Goal: Information Seeking & Learning: Learn about a topic

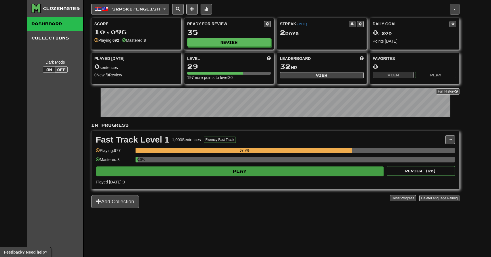
click at [198, 169] on button "Play" at bounding box center [239, 171] width 287 height 10
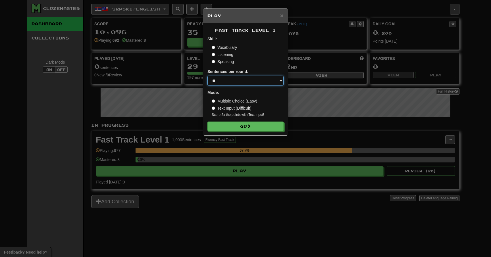
select select "********"
click at [220, 111] on label "Text Input (Difficult)" at bounding box center [232, 108] width 40 height 6
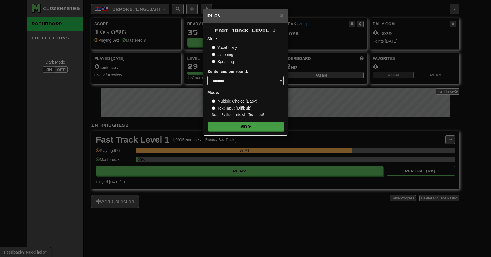
click at [225, 125] on button "Go" at bounding box center [246, 127] width 76 height 10
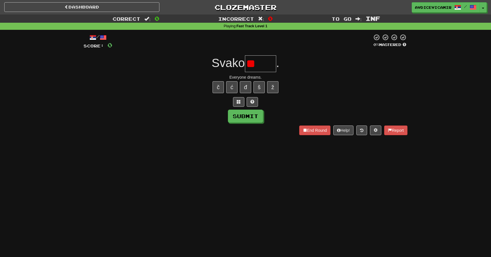
type input "*"
type input "*****"
drag, startPoint x: 383, startPoint y: 4, endPoint x: 266, endPoint y: 65, distance: 132.2
click at [266, 65] on input "text" at bounding box center [272, 63] width 46 height 17
click at [216, 86] on button "č" at bounding box center [217, 87] width 11 height 12
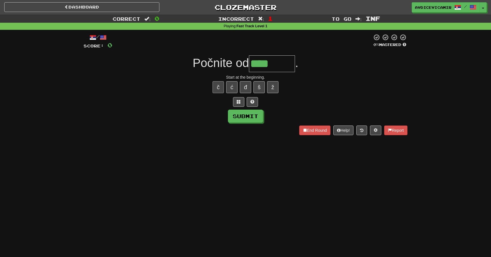
type input "*******"
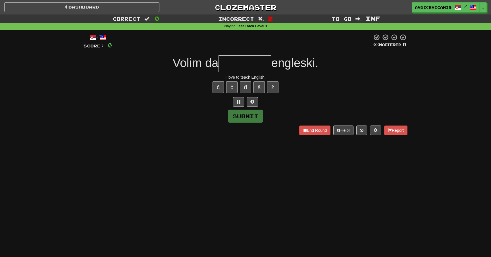
type input "********"
type input "*"
click at [114, 7] on link "Dashboard" at bounding box center [81, 7] width 155 height 10
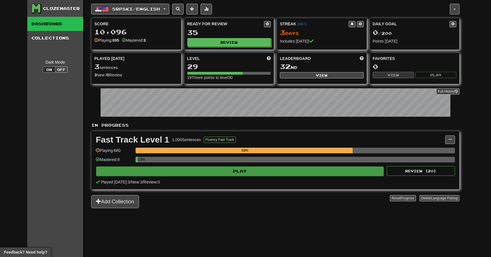
click at [239, 173] on button "Play" at bounding box center [239, 171] width 287 height 10
select select "********"
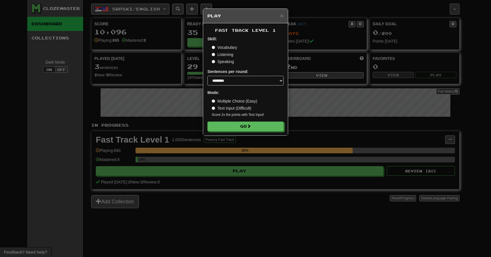
click at [229, 103] on label "Multiple Choice (Easy)" at bounding box center [234, 101] width 45 height 6
click at [229, 125] on button "Go" at bounding box center [246, 127] width 76 height 10
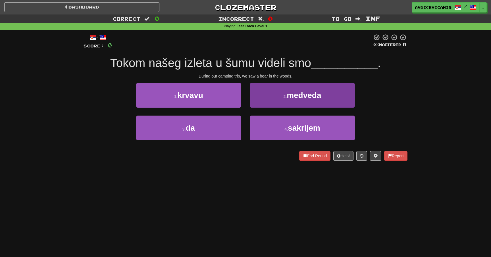
click at [281, 97] on button "2 . medveda" at bounding box center [302, 95] width 105 height 25
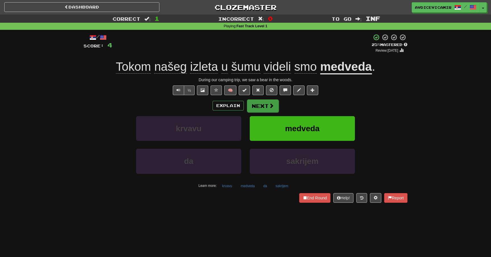
click at [275, 105] on button "Next" at bounding box center [263, 105] width 32 height 13
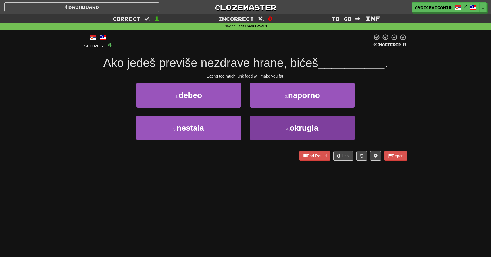
click at [268, 131] on button "4 . okrugla" at bounding box center [302, 128] width 105 height 25
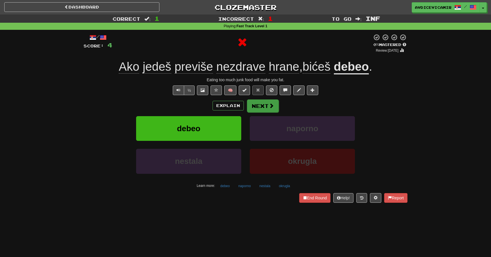
click at [261, 106] on button "Next" at bounding box center [263, 105] width 32 height 13
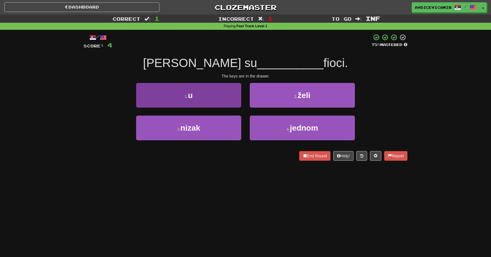
click at [219, 97] on button "1 . u" at bounding box center [188, 95] width 105 height 25
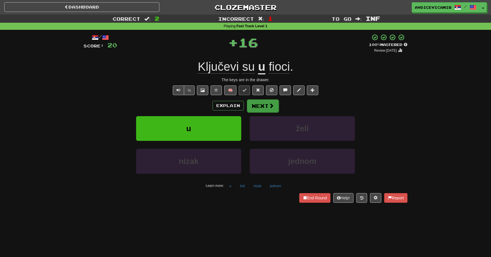
click at [257, 106] on button "Next" at bounding box center [263, 105] width 32 height 13
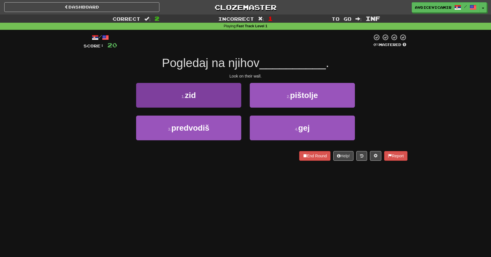
click at [212, 95] on button "1 . zid" at bounding box center [188, 95] width 105 height 25
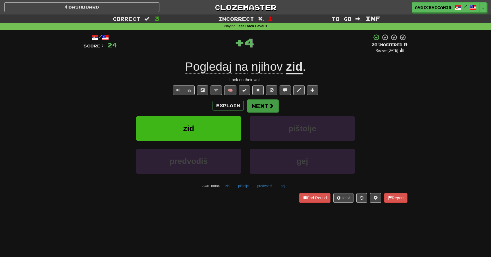
click at [257, 109] on button "Next" at bounding box center [263, 105] width 32 height 13
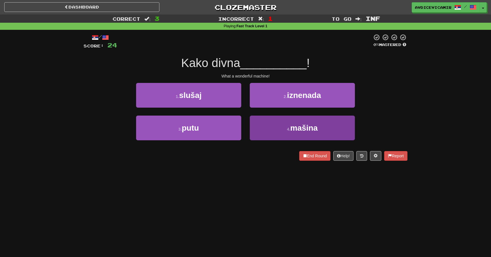
click at [276, 117] on button "4 . mašina" at bounding box center [302, 128] width 105 height 25
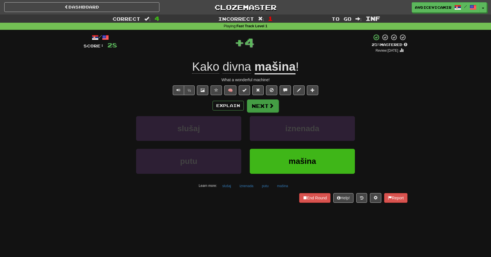
click at [259, 103] on button "Next" at bounding box center [263, 105] width 32 height 13
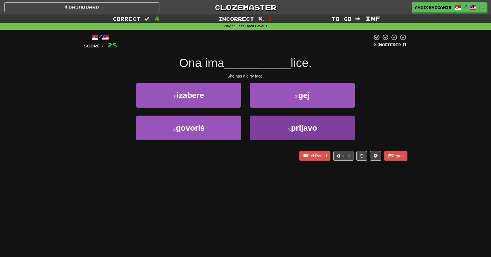
click at [275, 128] on button "4 . prljavo" at bounding box center [302, 128] width 105 height 25
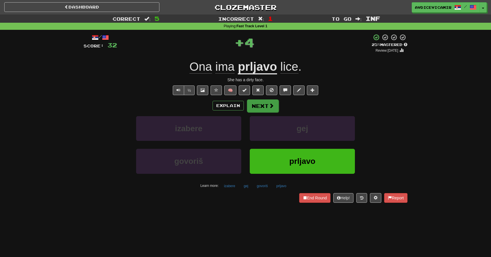
click at [260, 107] on button "Next" at bounding box center [263, 105] width 32 height 13
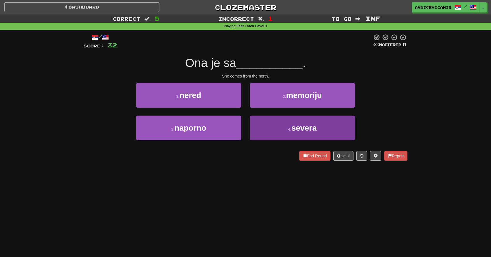
click at [268, 125] on button "4 . severa" at bounding box center [302, 128] width 105 height 25
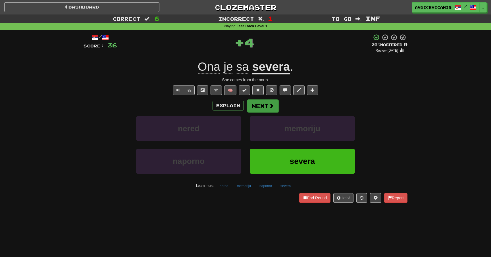
click at [262, 107] on button "Next" at bounding box center [263, 105] width 32 height 13
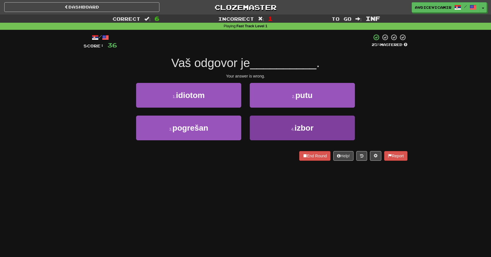
click at [273, 127] on button "4 . izbor" at bounding box center [302, 128] width 105 height 25
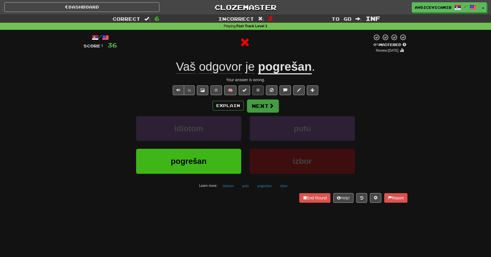
click at [264, 109] on button "Next" at bounding box center [263, 105] width 32 height 13
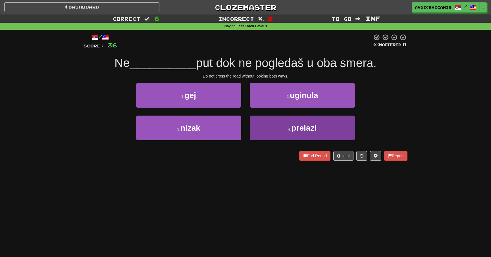
click at [281, 122] on button "4 . prelazi" at bounding box center [302, 128] width 105 height 25
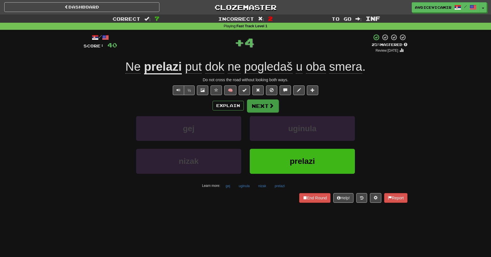
click at [263, 106] on button "Next" at bounding box center [263, 105] width 32 height 13
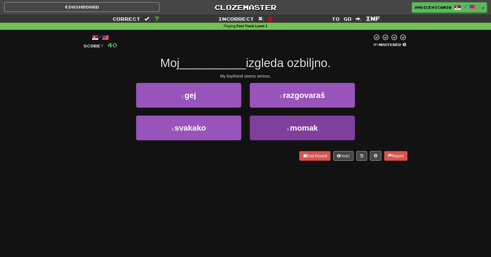
click at [262, 123] on button "4 . momak" at bounding box center [302, 128] width 105 height 25
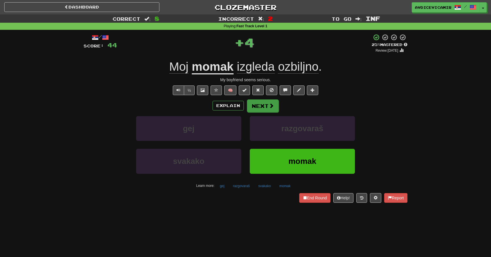
click at [267, 105] on button "Next" at bounding box center [263, 105] width 32 height 13
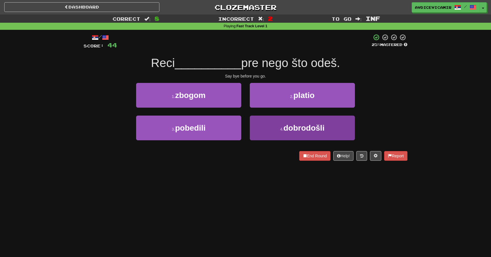
click at [266, 126] on button "4 . dobrodošli" at bounding box center [302, 128] width 105 height 25
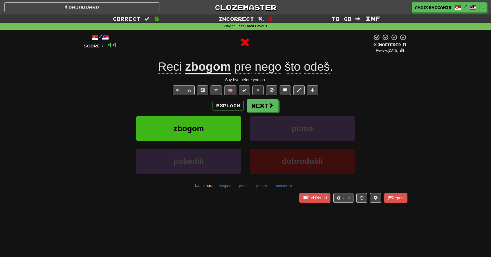
click at [208, 68] on u "zbogom" at bounding box center [208, 67] width 46 height 14
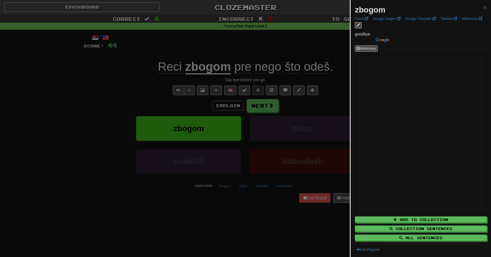
click at [326, 48] on div at bounding box center [245, 128] width 491 height 257
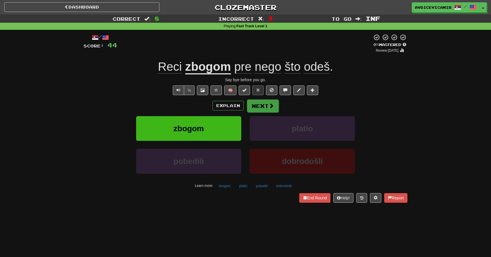
click at [265, 105] on button "Next" at bounding box center [263, 105] width 32 height 13
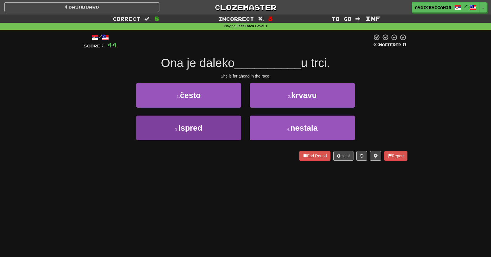
click at [231, 127] on button "3 . ispred" at bounding box center [188, 128] width 105 height 25
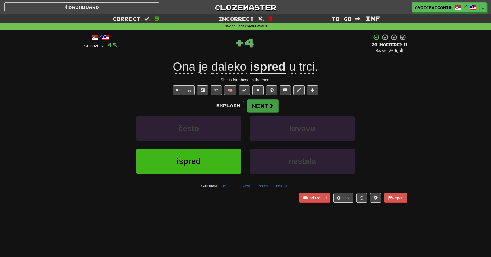
click at [267, 105] on button "Next" at bounding box center [263, 105] width 32 height 13
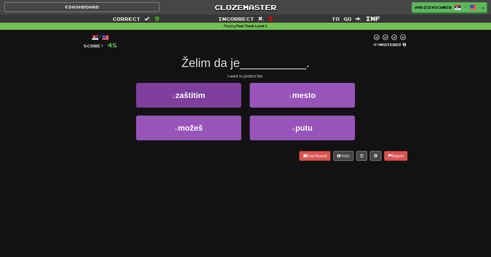
click at [226, 99] on button "1 . zaštitim" at bounding box center [188, 95] width 105 height 25
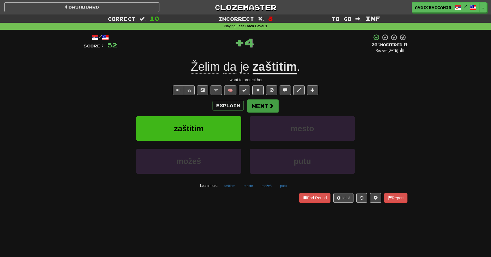
click at [266, 105] on button "Next" at bounding box center [263, 105] width 32 height 13
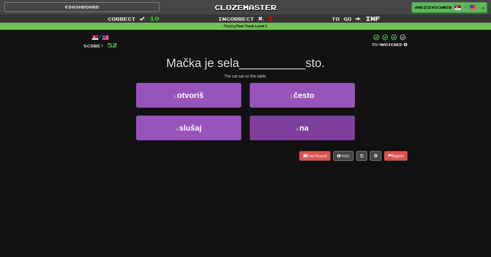
click at [260, 121] on button "4 . na" at bounding box center [302, 128] width 105 height 25
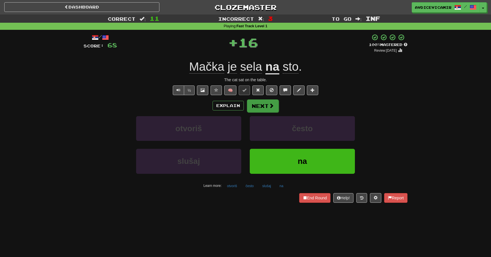
click at [261, 103] on button "Next" at bounding box center [263, 105] width 32 height 13
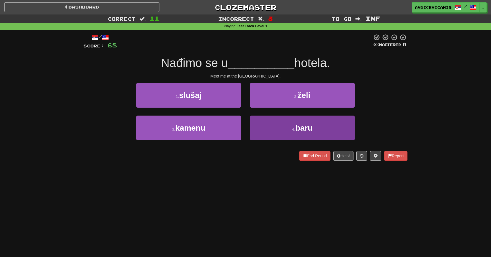
click at [269, 130] on button "4 . baru" at bounding box center [302, 128] width 105 height 25
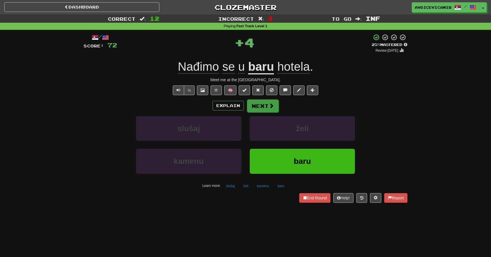
click at [268, 104] on button "Next" at bounding box center [263, 105] width 32 height 13
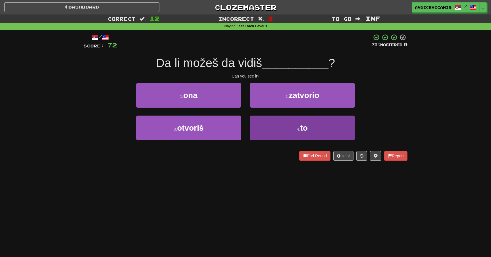
click at [268, 128] on button "4 . to" at bounding box center [302, 128] width 105 height 25
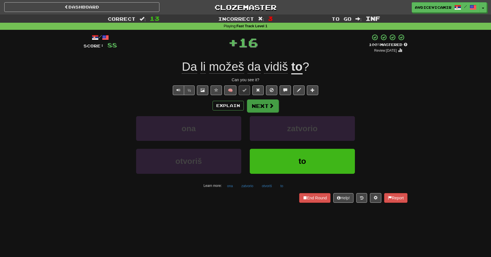
click at [259, 105] on button "Next" at bounding box center [263, 105] width 32 height 13
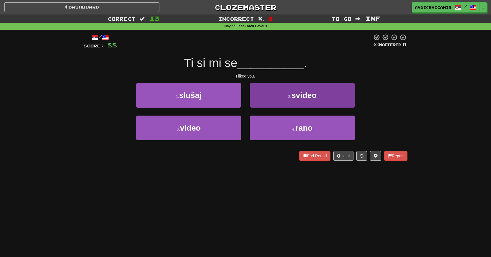
click at [280, 98] on button "2 . svideo" at bounding box center [302, 95] width 105 height 25
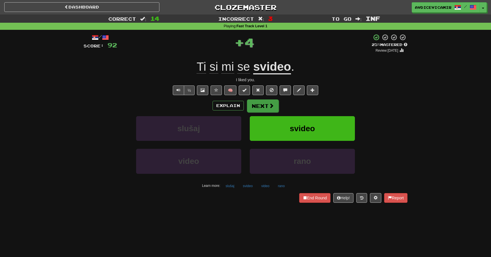
click at [264, 108] on button "Next" at bounding box center [263, 105] width 32 height 13
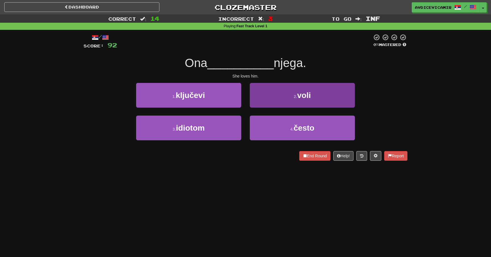
click at [268, 92] on button "2 . voli" at bounding box center [302, 95] width 105 height 25
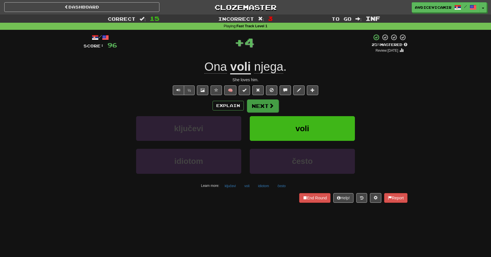
click at [260, 104] on button "Next" at bounding box center [263, 105] width 32 height 13
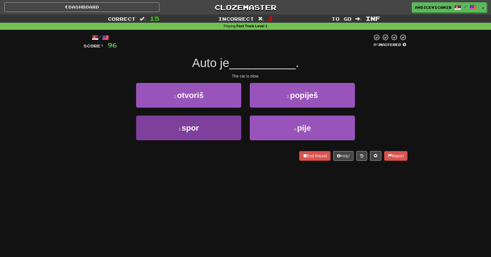
click at [229, 125] on button "3 . spor" at bounding box center [188, 128] width 105 height 25
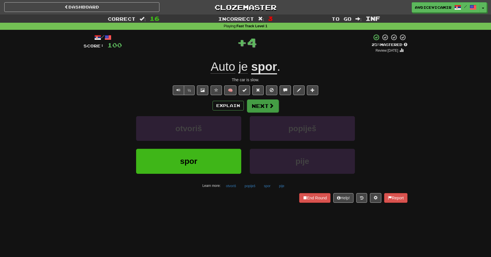
click at [264, 105] on button "Next" at bounding box center [263, 105] width 32 height 13
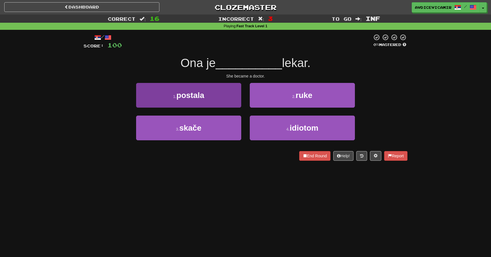
click at [232, 89] on button "1 . postala" at bounding box center [188, 95] width 105 height 25
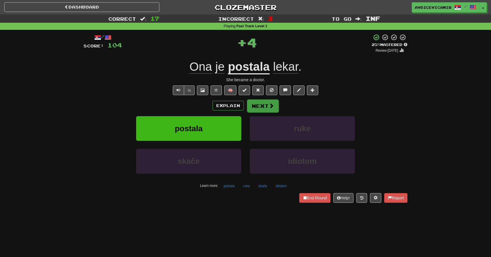
click at [263, 106] on button "Next" at bounding box center [263, 105] width 32 height 13
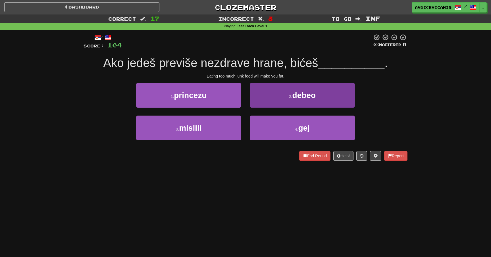
click at [288, 91] on button "2 . debeo" at bounding box center [302, 95] width 105 height 25
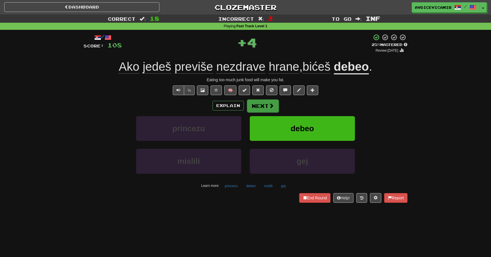
click at [265, 106] on button "Next" at bounding box center [263, 105] width 32 height 13
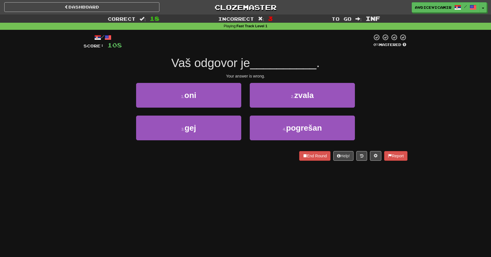
click at [280, 143] on div "4 . pogrešan" at bounding box center [302, 132] width 114 height 33
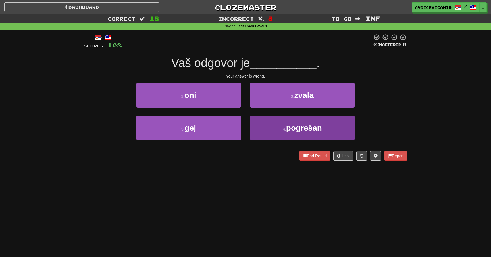
click at [277, 136] on button "4 . pogrešan" at bounding box center [302, 128] width 105 height 25
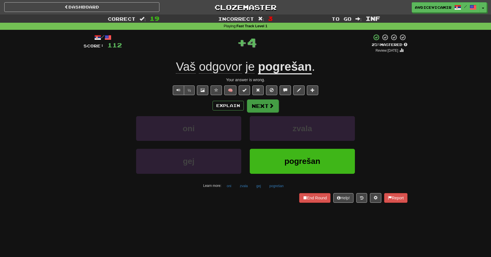
click at [264, 106] on button "Next" at bounding box center [263, 105] width 32 height 13
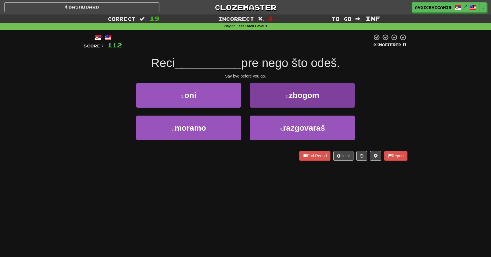
click at [265, 97] on button "2 . zbogom" at bounding box center [302, 95] width 105 height 25
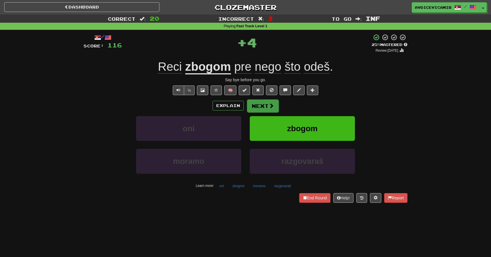
click at [257, 104] on button "Next" at bounding box center [263, 105] width 32 height 13
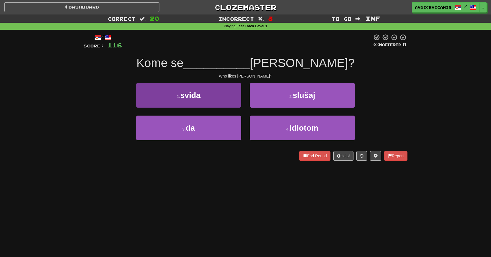
click at [219, 101] on button "1 . sviđa" at bounding box center [188, 95] width 105 height 25
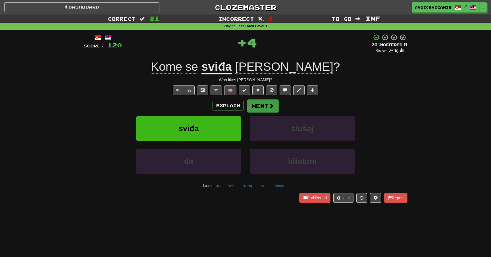
click at [262, 106] on button "Next" at bounding box center [263, 105] width 32 height 13
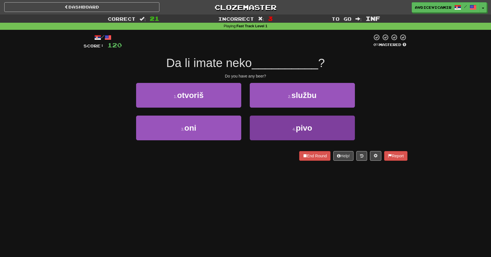
click at [264, 125] on button "4 . pivo" at bounding box center [302, 128] width 105 height 25
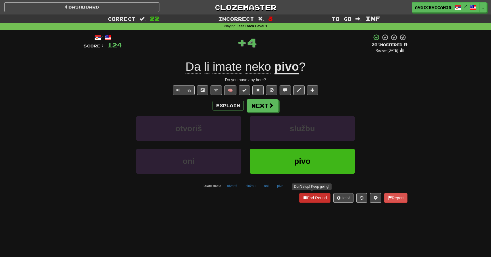
click at [304, 194] on button "End Round" at bounding box center [314, 198] width 31 height 10
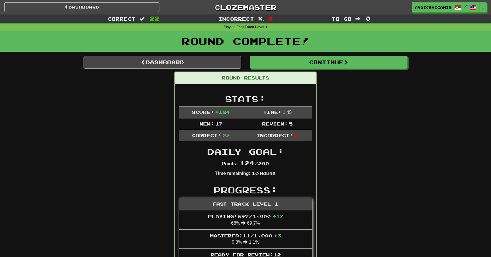
click at [169, 60] on link "Dashboard" at bounding box center [162, 62] width 158 height 13
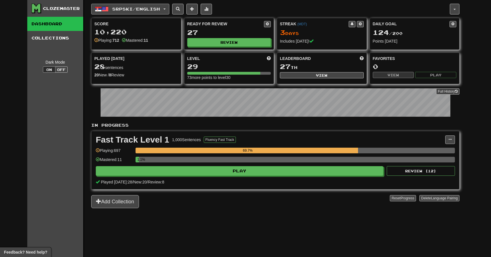
click at [129, 11] on span "Srpski / English" at bounding box center [136, 9] width 48 height 5
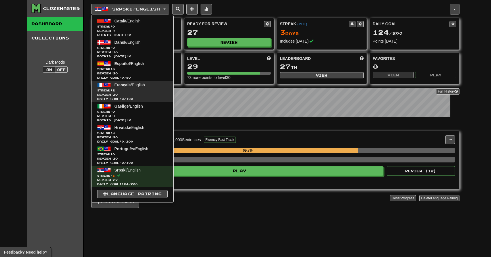
click at [140, 93] on span "Review: 20" at bounding box center [132, 95] width 70 height 4
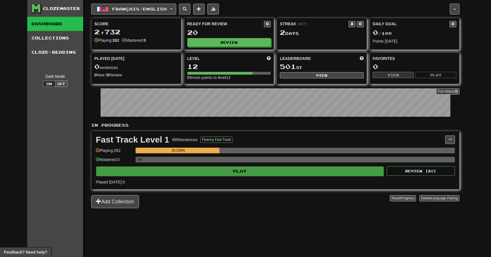
click at [210, 168] on button "Play" at bounding box center [239, 171] width 287 height 10
select select "**"
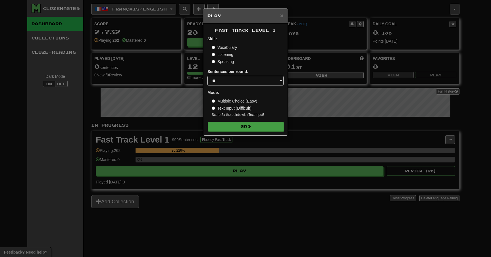
click at [229, 123] on button "Go" at bounding box center [246, 127] width 76 height 10
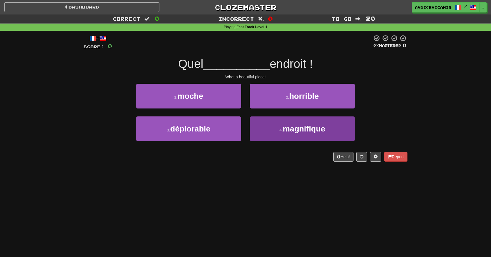
click at [271, 132] on button "4 . magnifique" at bounding box center [302, 128] width 105 height 25
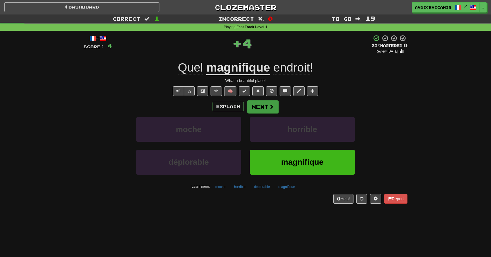
click at [261, 106] on button "Next" at bounding box center [263, 106] width 32 height 13
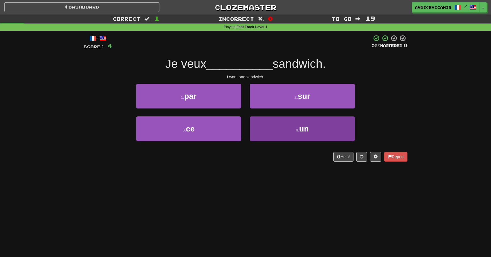
click at [267, 124] on button "4 . un" at bounding box center [302, 128] width 105 height 25
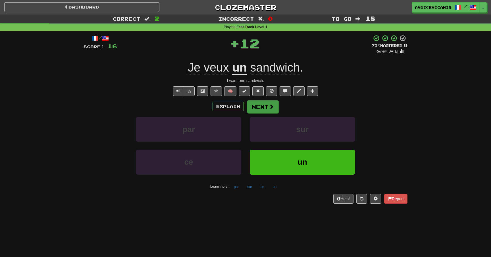
click at [260, 107] on button "Next" at bounding box center [263, 106] width 32 height 13
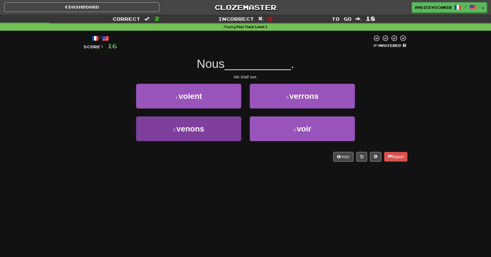
click at [228, 126] on button "3 . [GEOGRAPHIC_DATA]" at bounding box center [188, 128] width 105 height 25
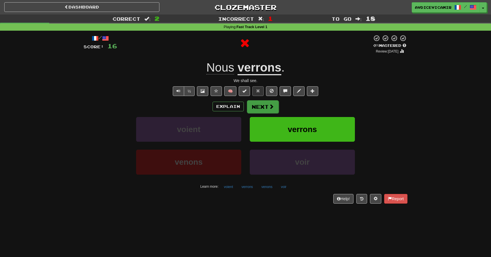
click at [263, 105] on button "Next" at bounding box center [263, 106] width 32 height 13
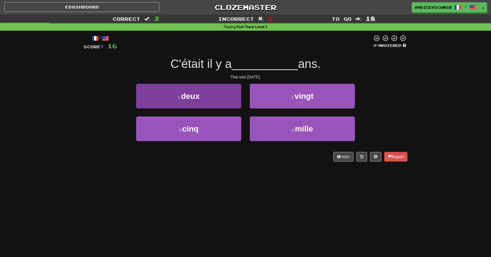
click at [232, 102] on button "1 . deux" at bounding box center [188, 96] width 105 height 25
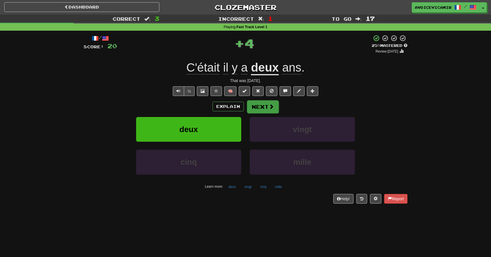
click at [262, 105] on button "Next" at bounding box center [263, 106] width 32 height 13
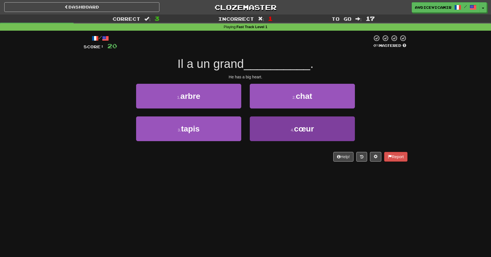
click at [268, 126] on button "4 . cœur" at bounding box center [302, 128] width 105 height 25
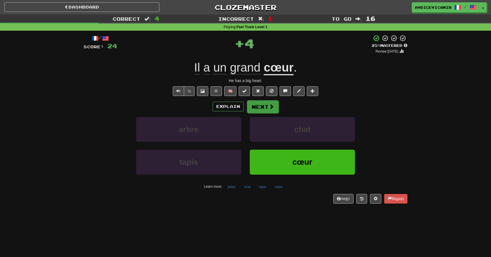
click at [257, 104] on button "Next" at bounding box center [263, 106] width 32 height 13
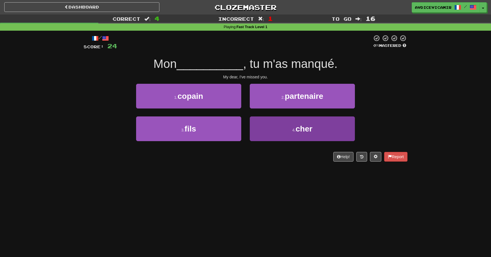
click at [264, 129] on button "4 . [PERSON_NAME]" at bounding box center [302, 128] width 105 height 25
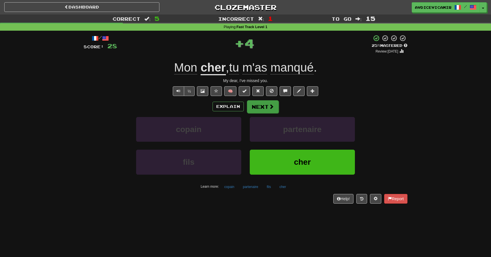
click at [262, 107] on button "Next" at bounding box center [263, 106] width 32 height 13
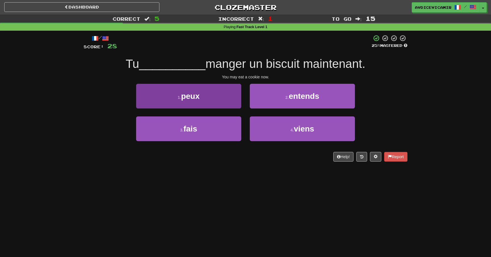
click at [226, 97] on button "1 . peux" at bounding box center [188, 96] width 105 height 25
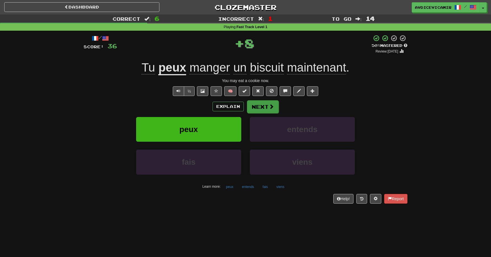
click at [264, 108] on button "Next" at bounding box center [263, 106] width 32 height 13
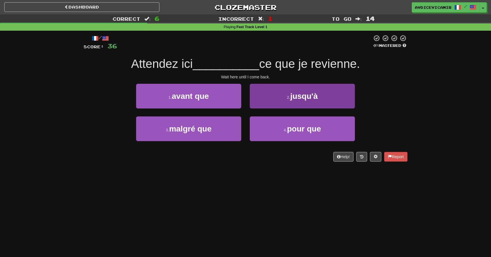
click at [266, 96] on button "2 . jusqu'à" at bounding box center [302, 96] width 105 height 25
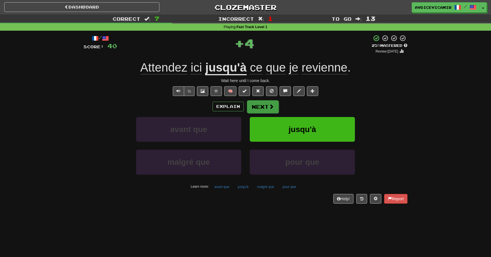
click at [257, 106] on button "Next" at bounding box center [263, 106] width 32 height 13
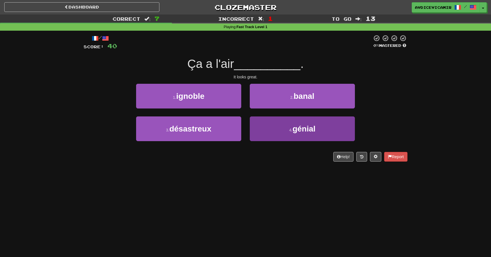
click at [271, 124] on button "4 . génial" at bounding box center [302, 128] width 105 height 25
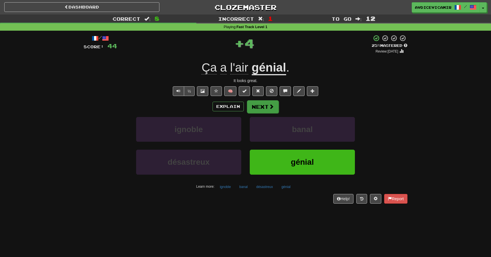
click at [258, 103] on button "Next" at bounding box center [263, 106] width 32 height 13
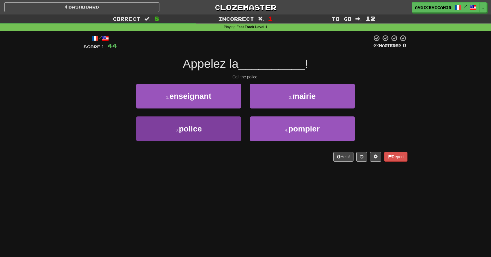
click at [199, 117] on button "3 . police" at bounding box center [188, 128] width 105 height 25
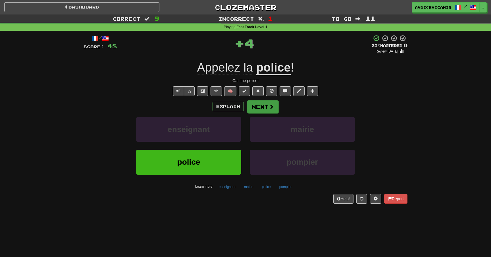
click at [260, 108] on button "Next" at bounding box center [263, 106] width 32 height 13
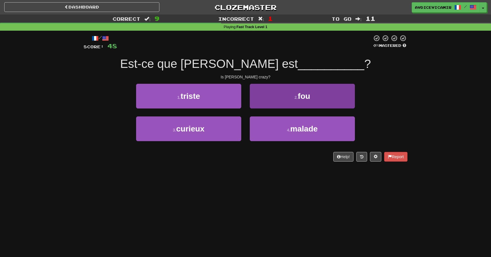
click at [262, 102] on button "2 . fou" at bounding box center [302, 96] width 105 height 25
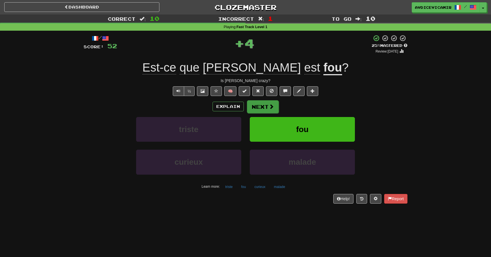
click at [267, 108] on button "Next" at bounding box center [263, 106] width 32 height 13
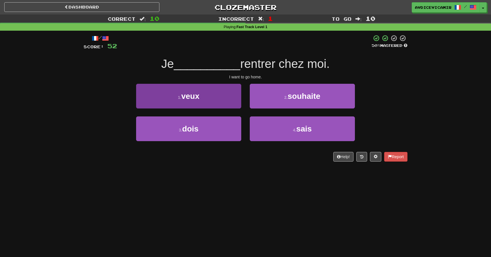
click at [234, 89] on button "1 . veux" at bounding box center [188, 96] width 105 height 25
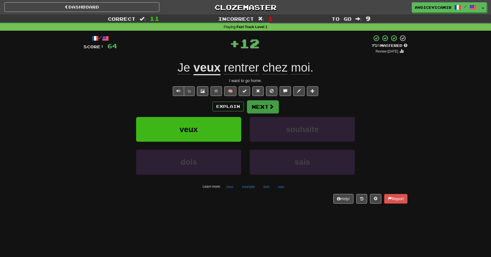
click at [265, 107] on button "Next" at bounding box center [263, 106] width 32 height 13
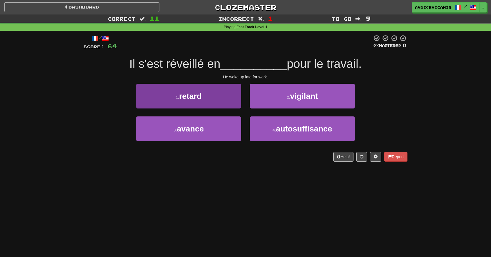
click at [210, 93] on button "1 . retard" at bounding box center [188, 96] width 105 height 25
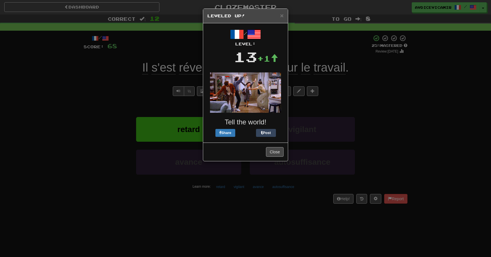
click at [273, 150] on button "Close" at bounding box center [275, 152] width 18 height 10
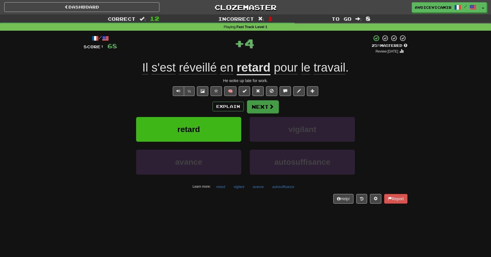
click at [264, 102] on button "Next" at bounding box center [263, 106] width 32 height 13
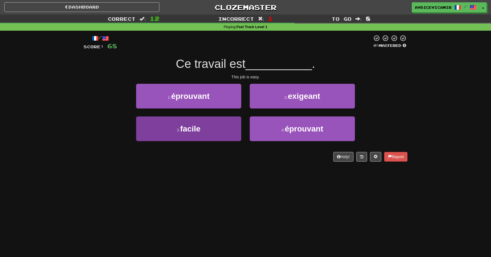
click at [215, 131] on button "3 . facile" at bounding box center [188, 128] width 105 height 25
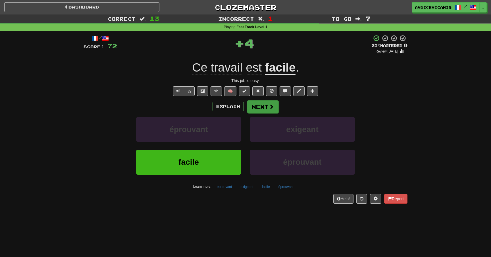
click at [263, 105] on button "Next" at bounding box center [263, 106] width 32 height 13
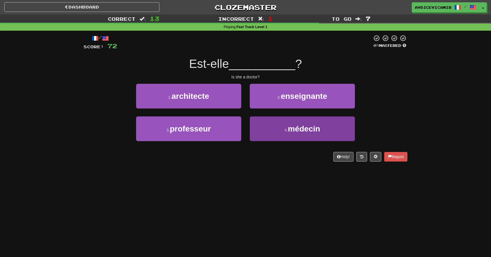
click at [260, 126] on button "4 . médecin" at bounding box center [302, 128] width 105 height 25
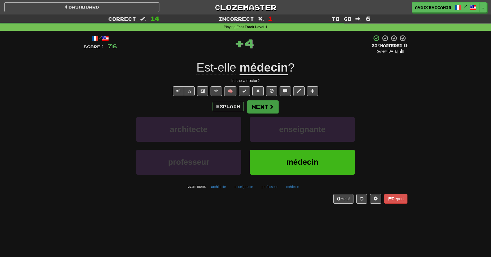
click at [259, 108] on button "Next" at bounding box center [263, 106] width 32 height 13
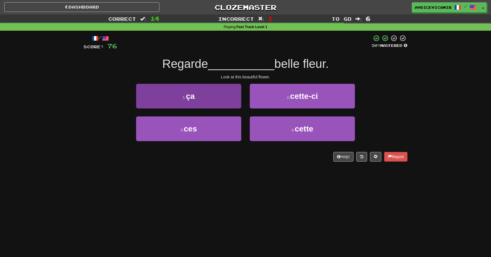
click at [227, 97] on button "1 . ça" at bounding box center [188, 96] width 105 height 25
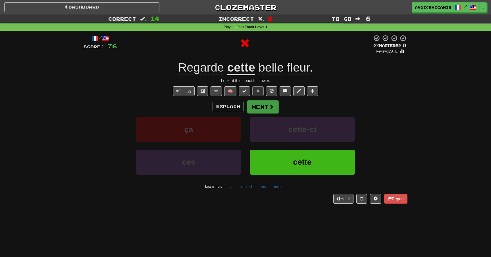
click at [255, 108] on button "Next" at bounding box center [263, 106] width 32 height 13
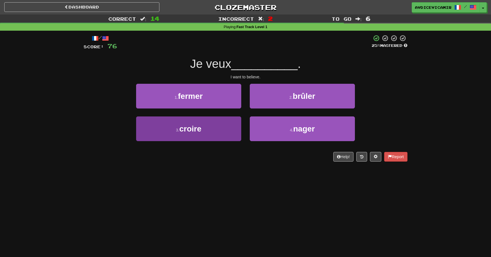
click at [210, 126] on button "3 . croire" at bounding box center [188, 128] width 105 height 25
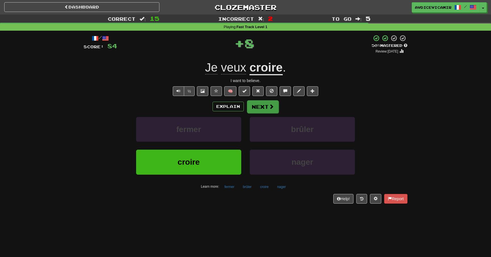
click at [262, 107] on button "Next" at bounding box center [263, 106] width 32 height 13
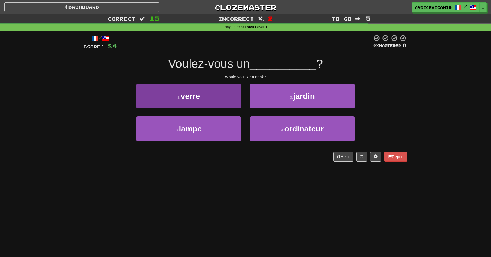
click at [213, 101] on button "1 . verre" at bounding box center [188, 96] width 105 height 25
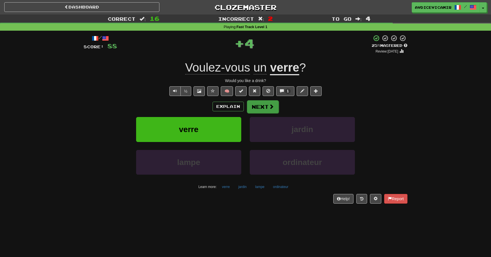
click at [262, 105] on button "Next" at bounding box center [263, 106] width 32 height 13
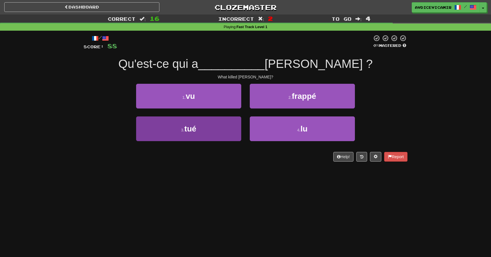
click at [232, 127] on button "3 . tué" at bounding box center [188, 128] width 105 height 25
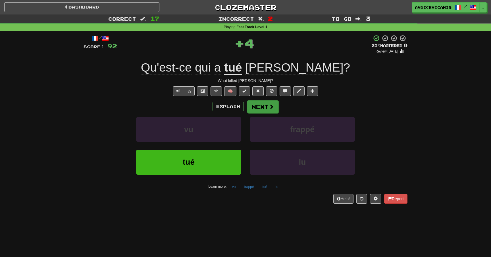
click at [261, 111] on button "Next" at bounding box center [263, 106] width 32 height 13
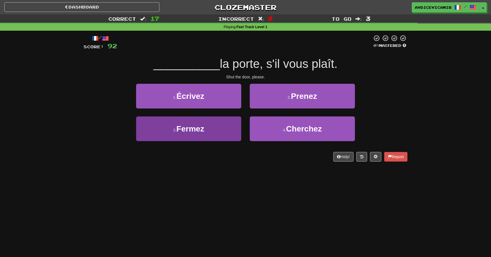
click at [229, 128] on button "3 . [GEOGRAPHIC_DATA]" at bounding box center [188, 128] width 105 height 25
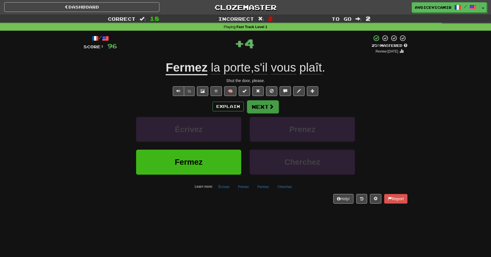
click at [261, 106] on button "Next" at bounding box center [263, 106] width 32 height 13
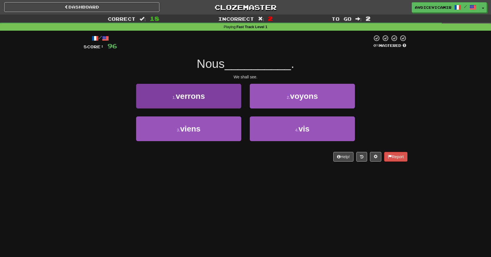
click at [221, 96] on button "1 . verrons" at bounding box center [188, 96] width 105 height 25
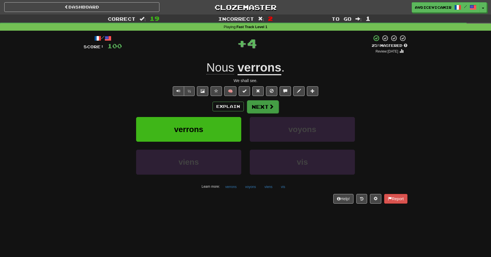
click at [260, 106] on button "Next" at bounding box center [263, 106] width 32 height 13
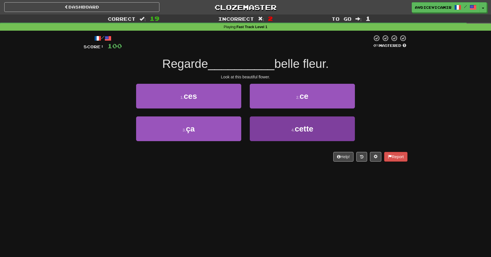
click at [271, 131] on button "4 . cette" at bounding box center [302, 128] width 105 height 25
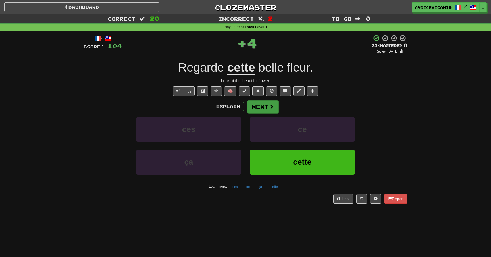
click at [264, 105] on button "Next" at bounding box center [263, 106] width 32 height 13
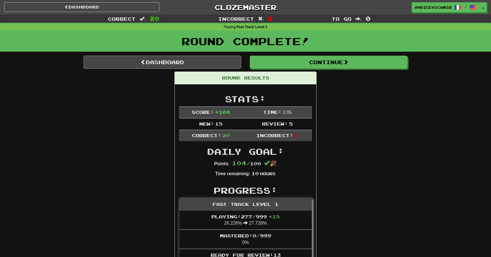
click at [168, 58] on link "Dashboard" at bounding box center [162, 62] width 158 height 13
